Goal: Task Accomplishment & Management: Complete application form

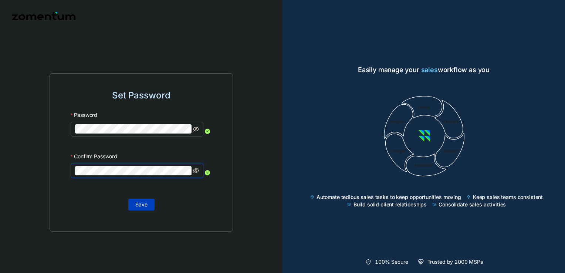
click at [141, 205] on span "Save" at bounding box center [141, 204] width 12 height 8
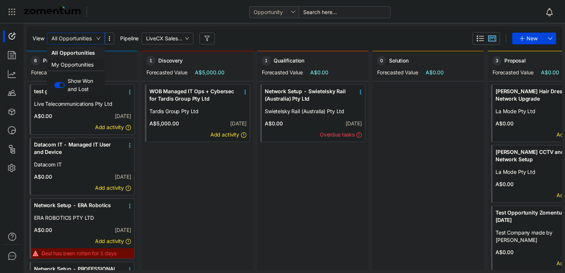
click at [92, 40] on span "All Opportunities" at bounding box center [75, 38] width 49 height 11
click at [81, 62] on div "My Opportunities" at bounding box center [75, 65] width 49 height 8
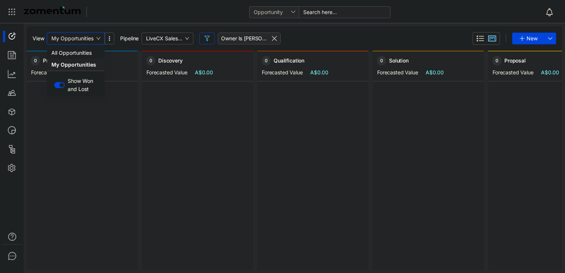
click at [99, 37] on span "My Opportunities" at bounding box center [75, 38] width 49 height 11
click at [81, 50] on div "All Opportunities" at bounding box center [75, 53] width 49 height 8
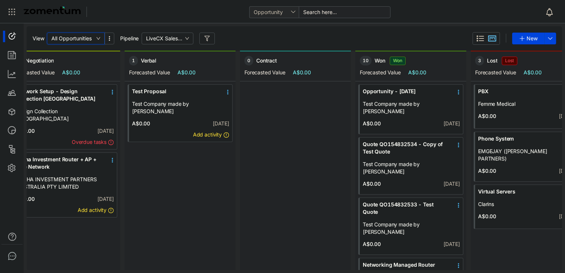
scroll to position [0, 620]
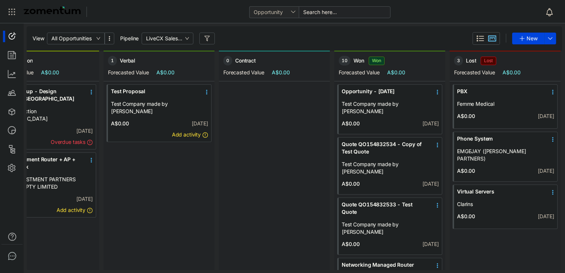
click at [282, 143] on div at bounding box center [274, 217] width 111 height 273
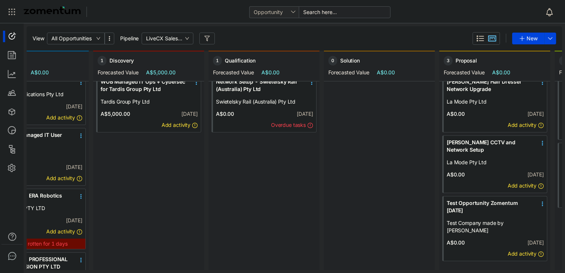
scroll to position [10, 0]
